Goal: Communication & Community: Answer question/provide support

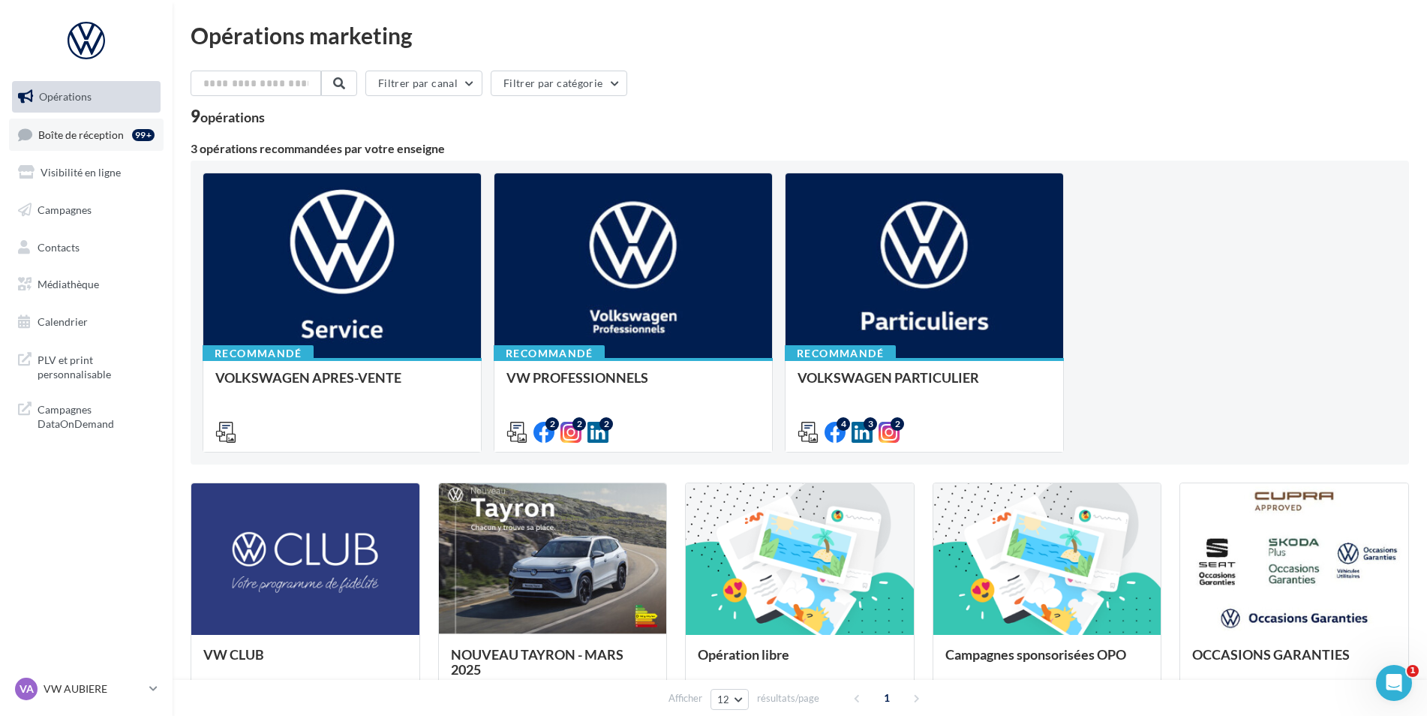
click at [101, 145] on link "Boîte de réception 99+" at bounding box center [86, 135] width 155 height 32
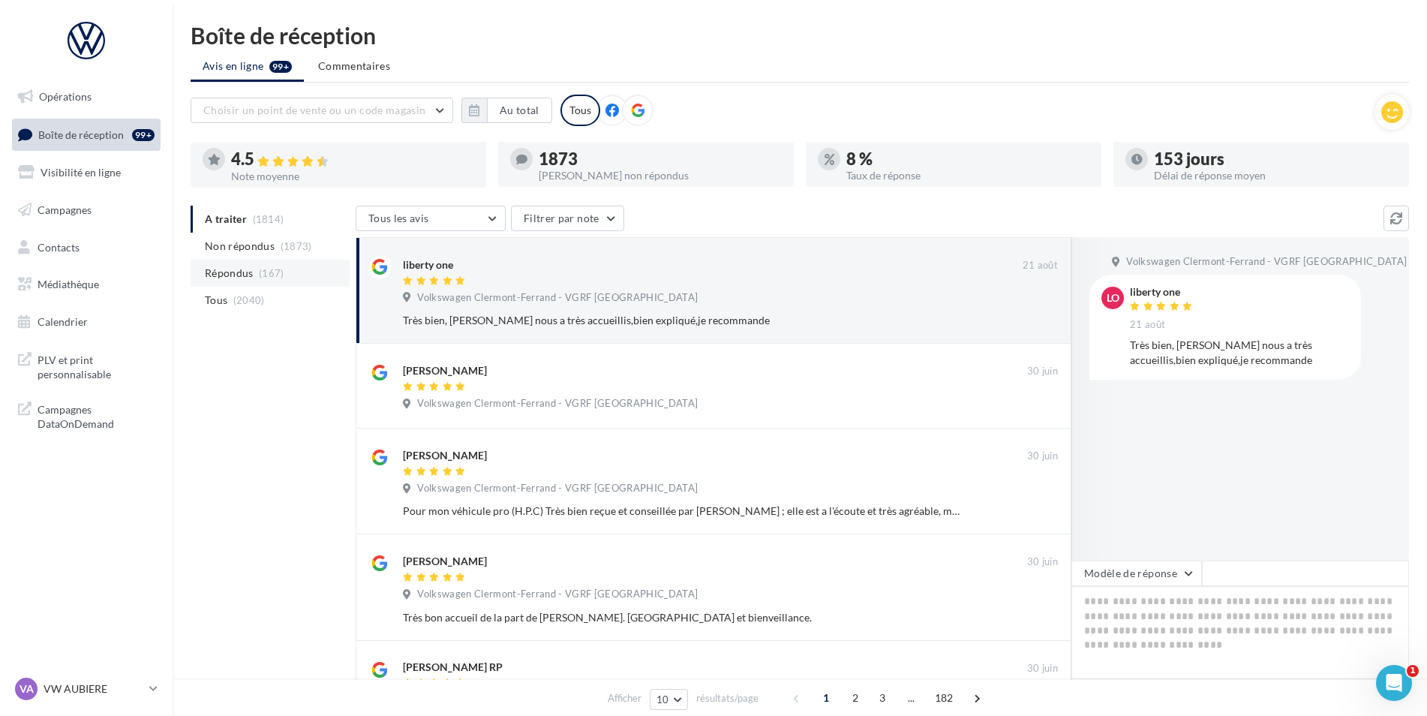
click at [271, 275] on span "(167)" at bounding box center [272, 273] width 26 height 12
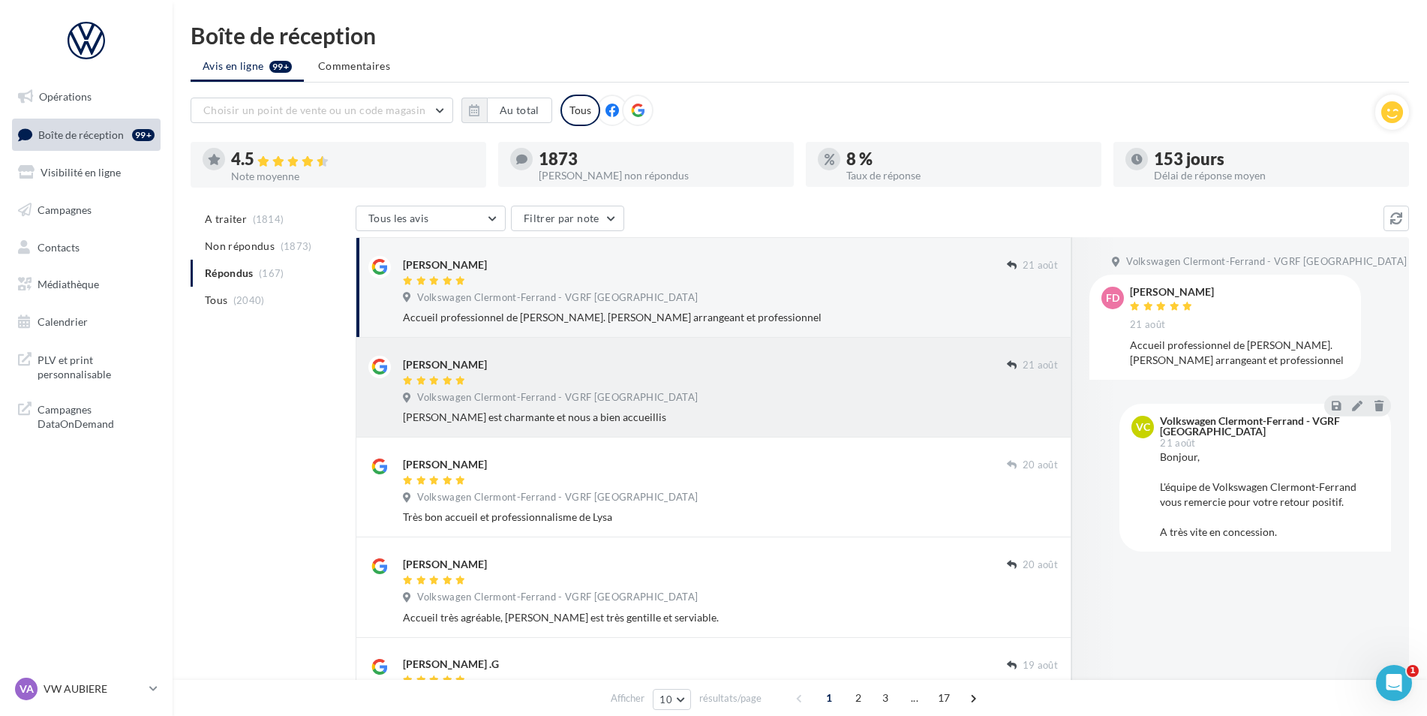
click at [759, 347] on div "Patrick Chaput 21 août Volkswagen Clermont-Ferrand - VGRF Auvergne Laura est ch…" at bounding box center [714, 388] width 716 height 100
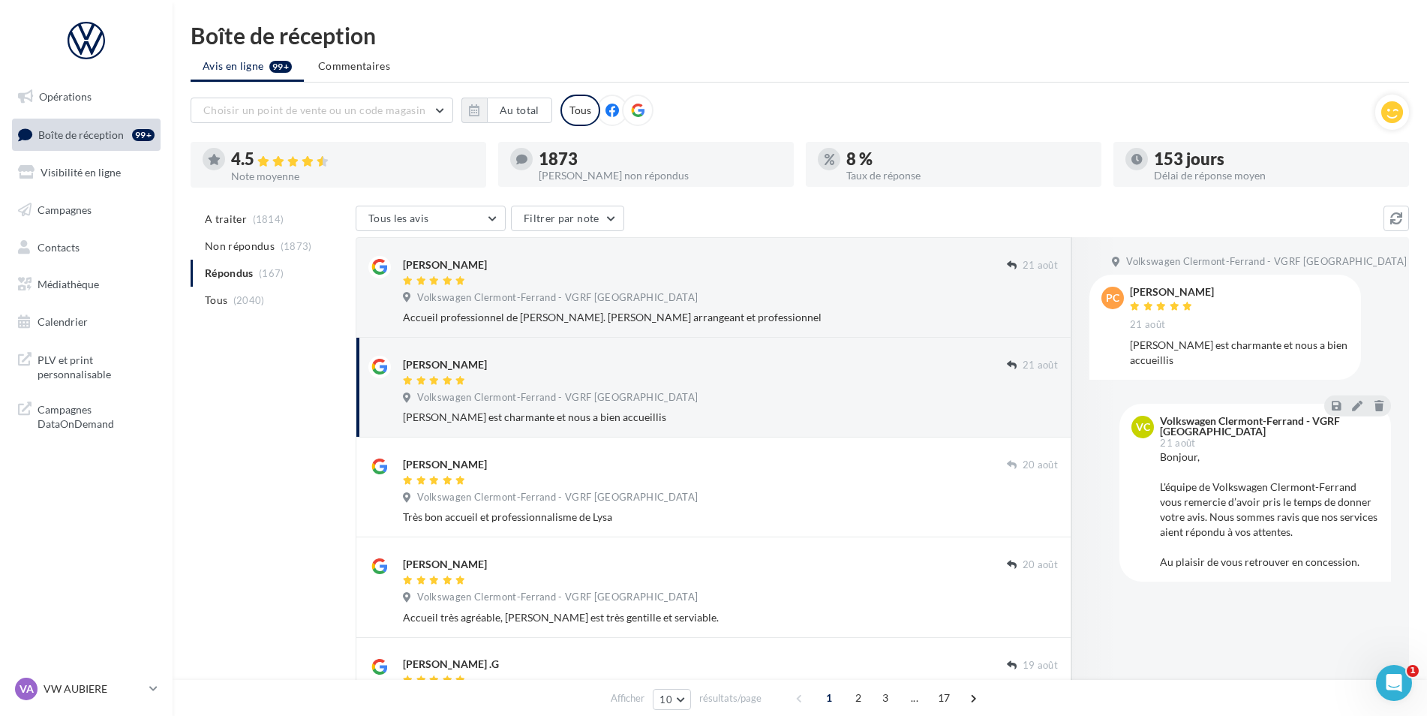
click at [80, 135] on span "Boîte de réception" at bounding box center [81, 134] width 86 height 13
